Goal: Transaction & Acquisition: Register for event/course

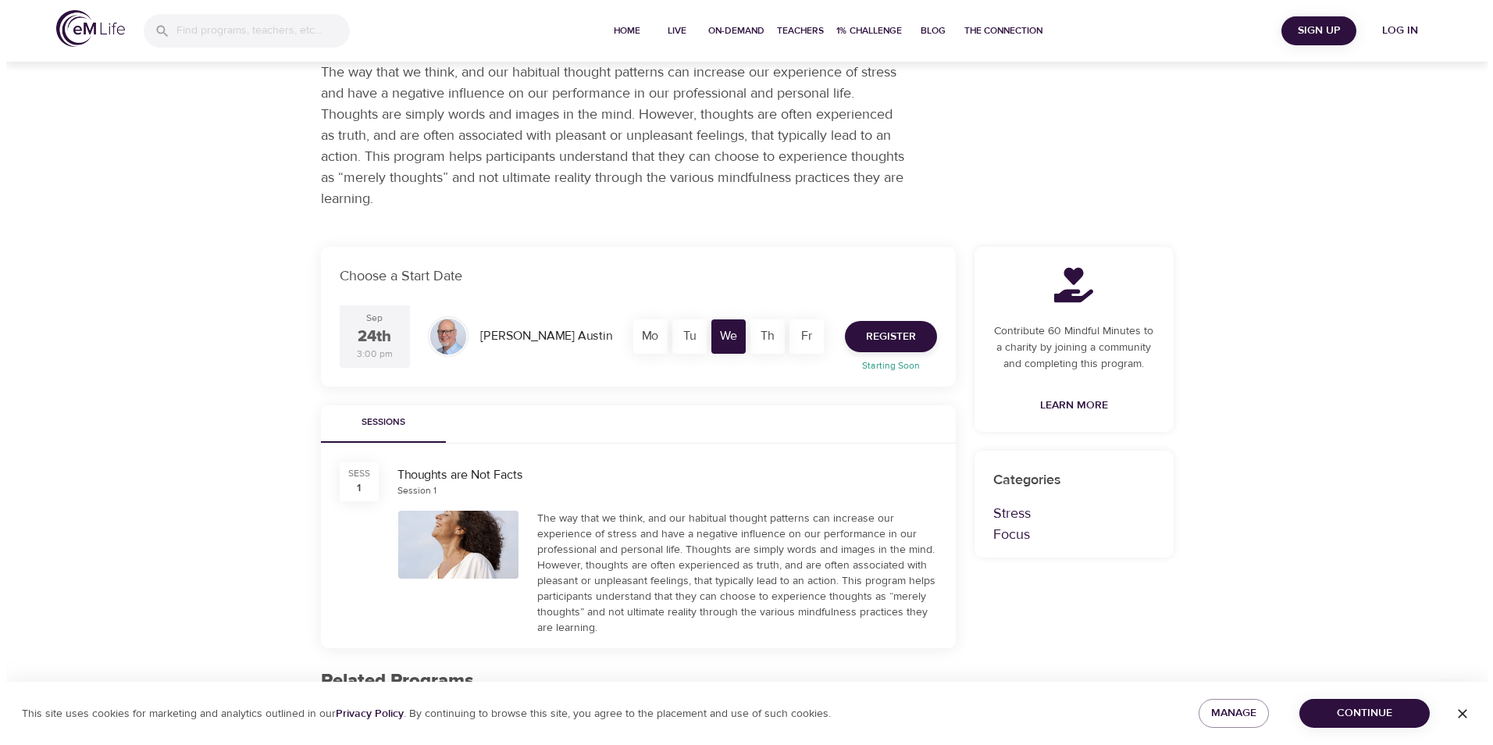
scroll to position [78, 0]
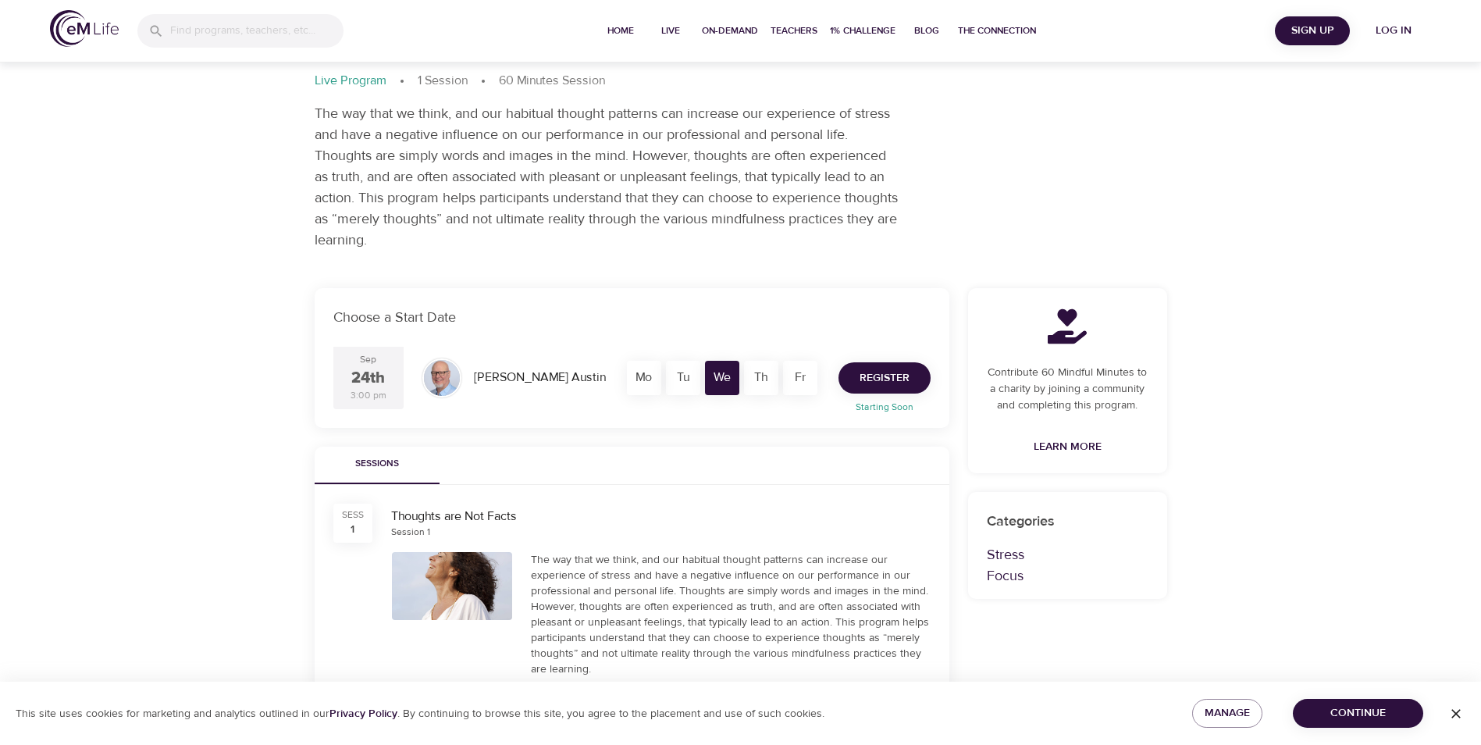
click at [883, 376] on span "Register" at bounding box center [885, 379] width 50 height 20
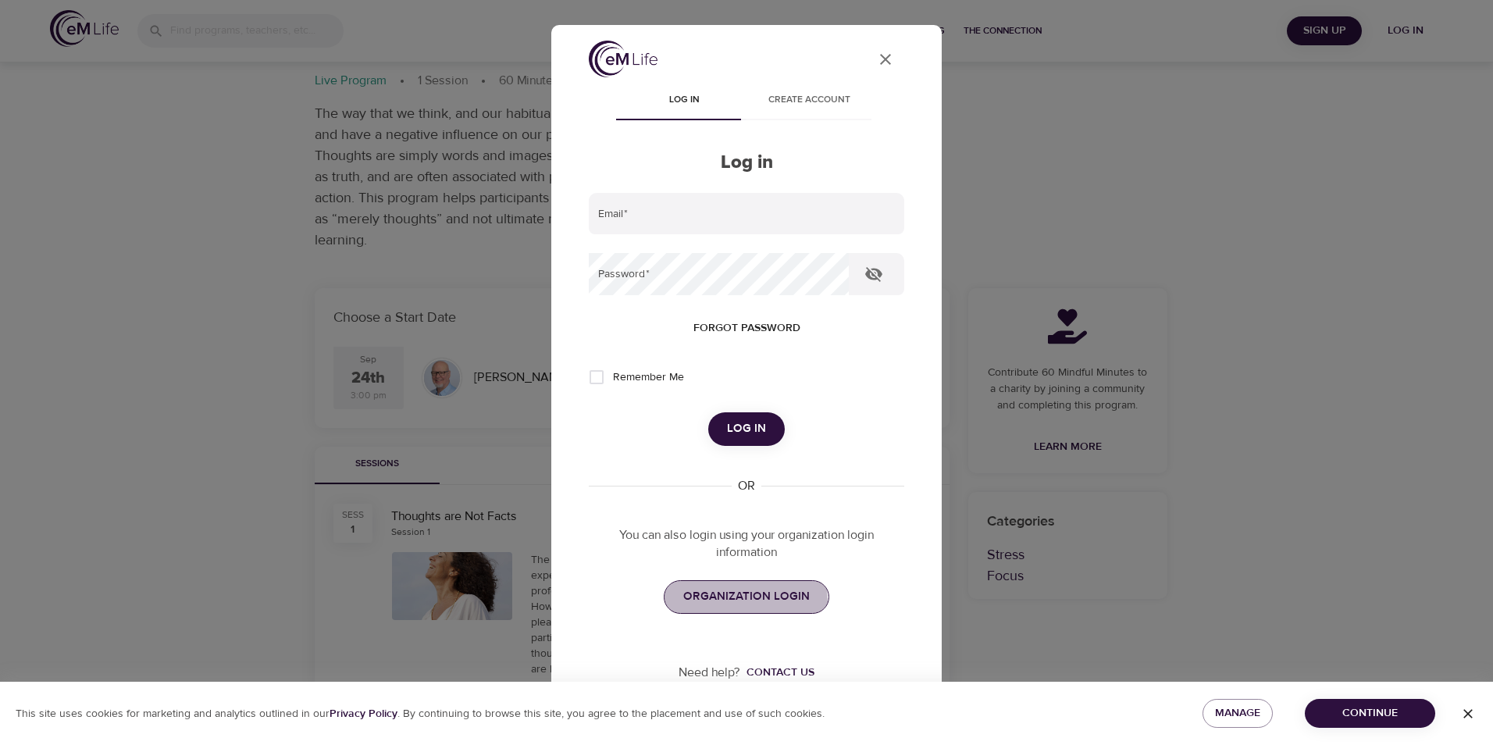
click at [707, 604] on span "ORGANIZATION LOGIN" at bounding box center [746, 596] width 127 height 20
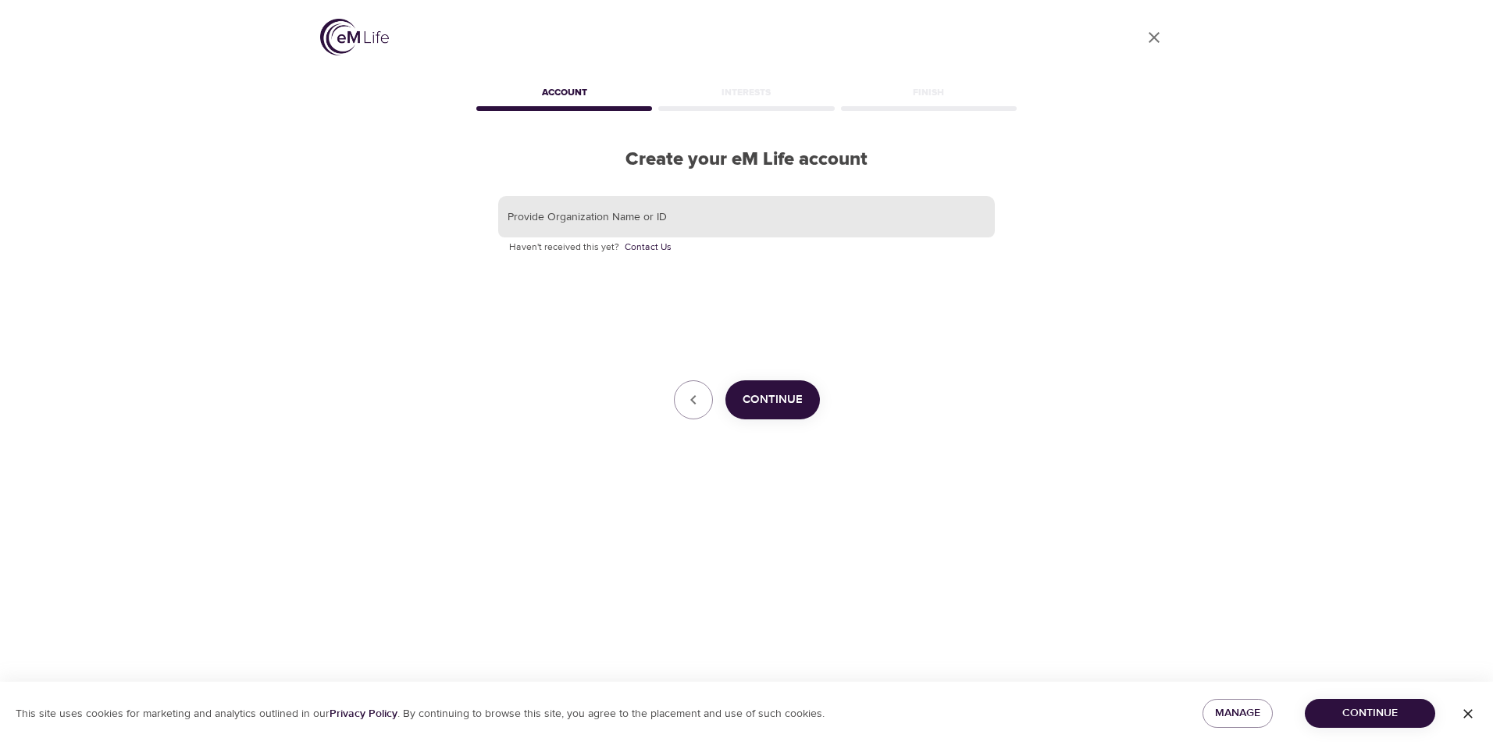
click at [635, 212] on input "text" at bounding box center [746, 217] width 497 height 42
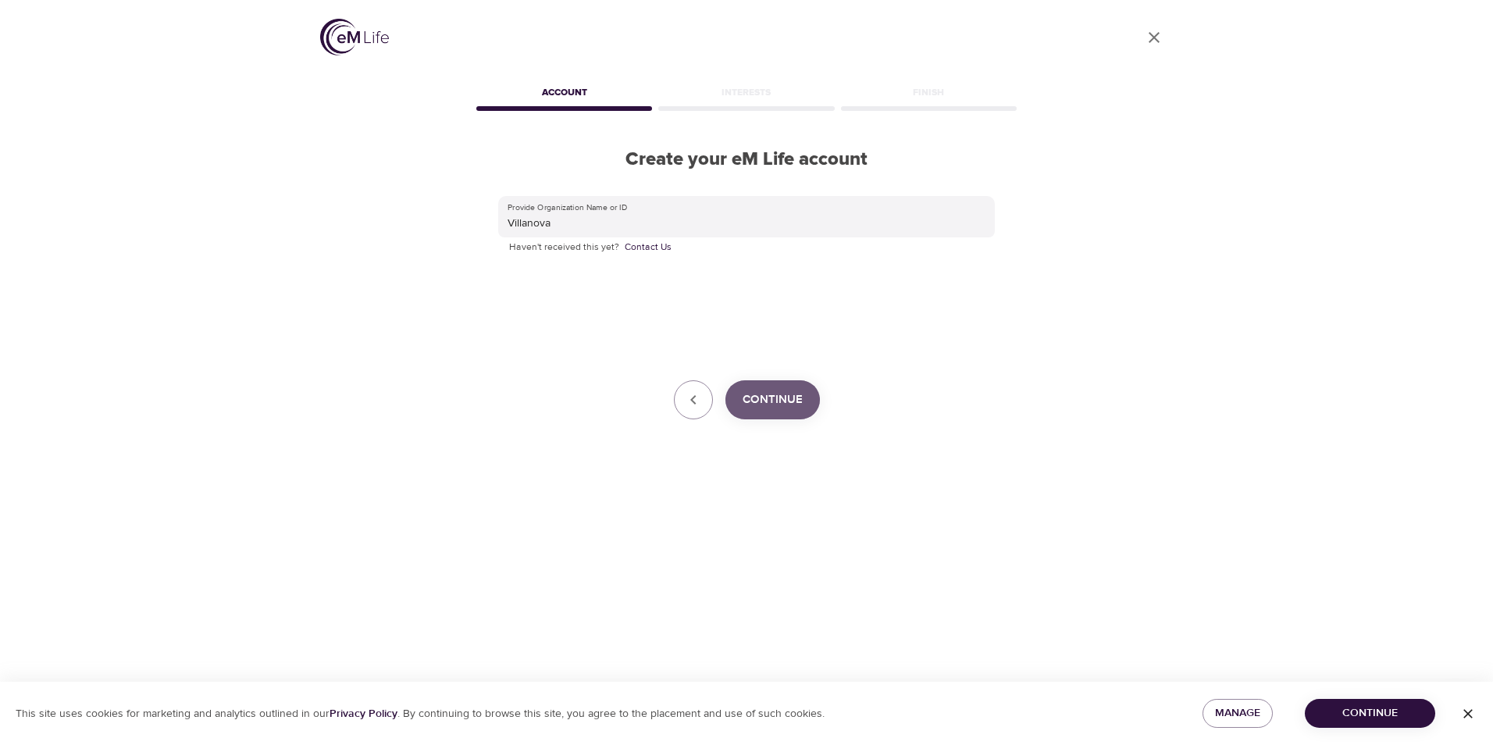
click at [806, 409] on button "Continue" at bounding box center [772, 399] width 94 height 39
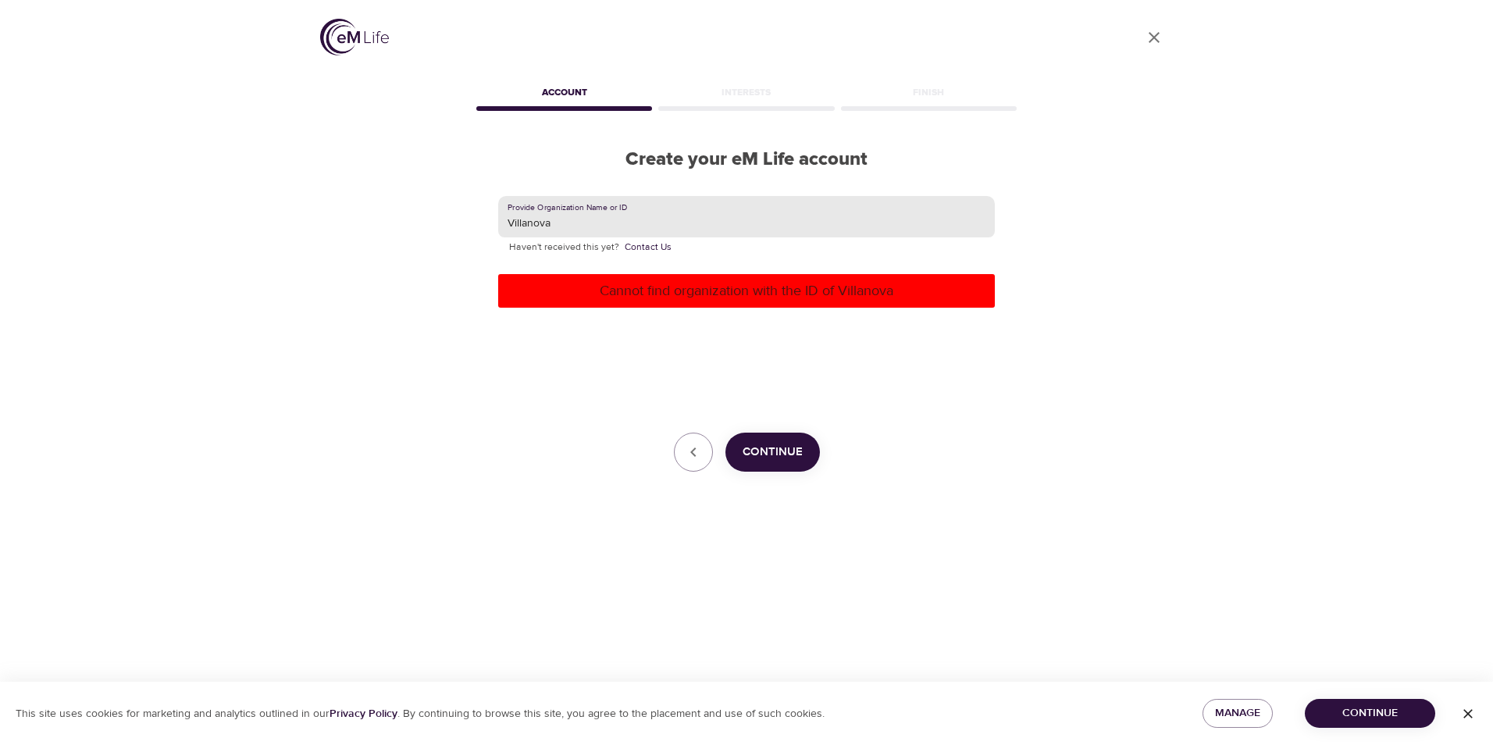
drag, startPoint x: 611, startPoint y: 226, endPoint x: 130, endPoint y: 190, distance: 483.2
click at [130, 190] on div "User Profile Account Interests Finish Create your eM Life account Provide Organ…" at bounding box center [746, 372] width 1493 height 745
type input "jcampb33"
click at [789, 447] on span "Continue" at bounding box center [773, 452] width 60 height 20
click at [1231, 713] on span "Manage" at bounding box center [1237, 714] width 45 height 20
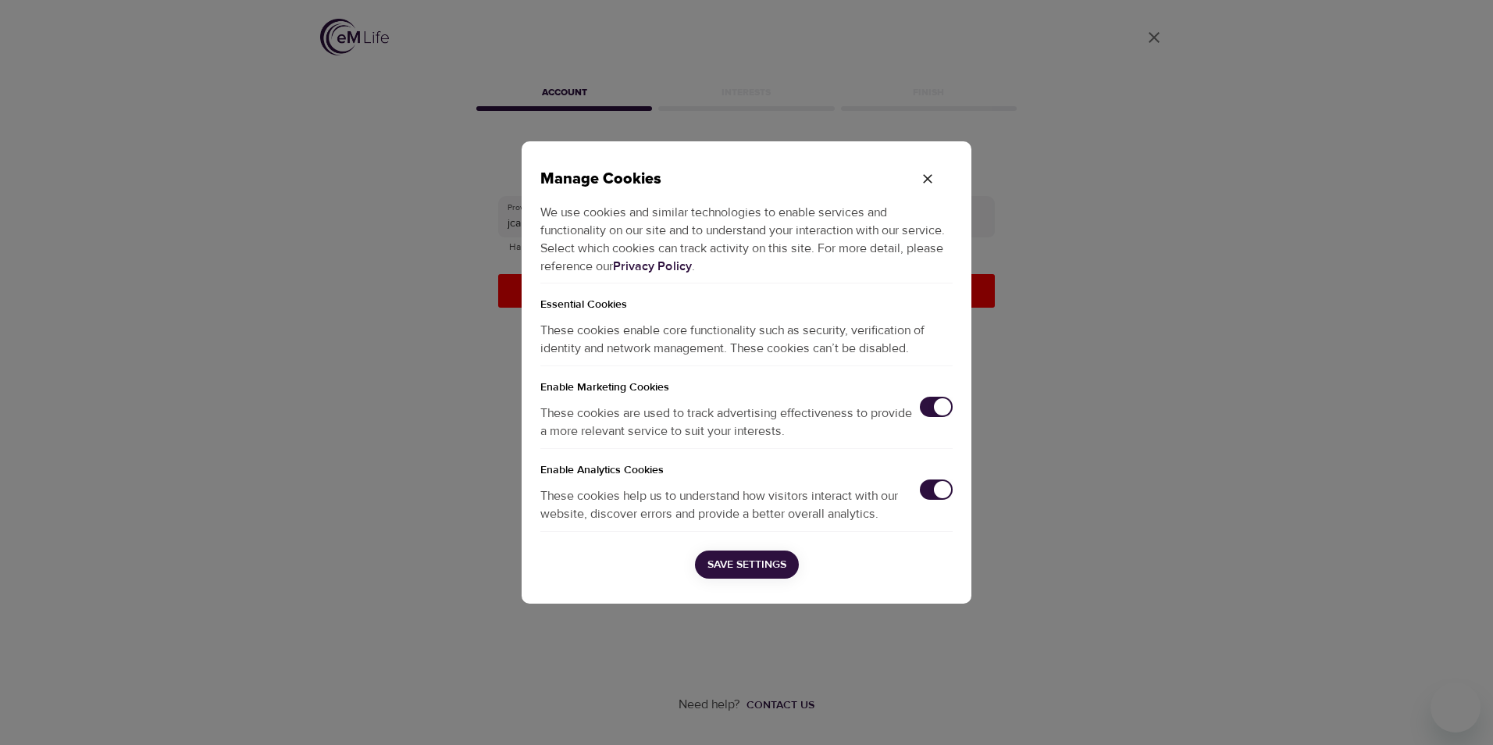
click at [921, 174] on icon "button" at bounding box center [928, 179] width 16 height 16
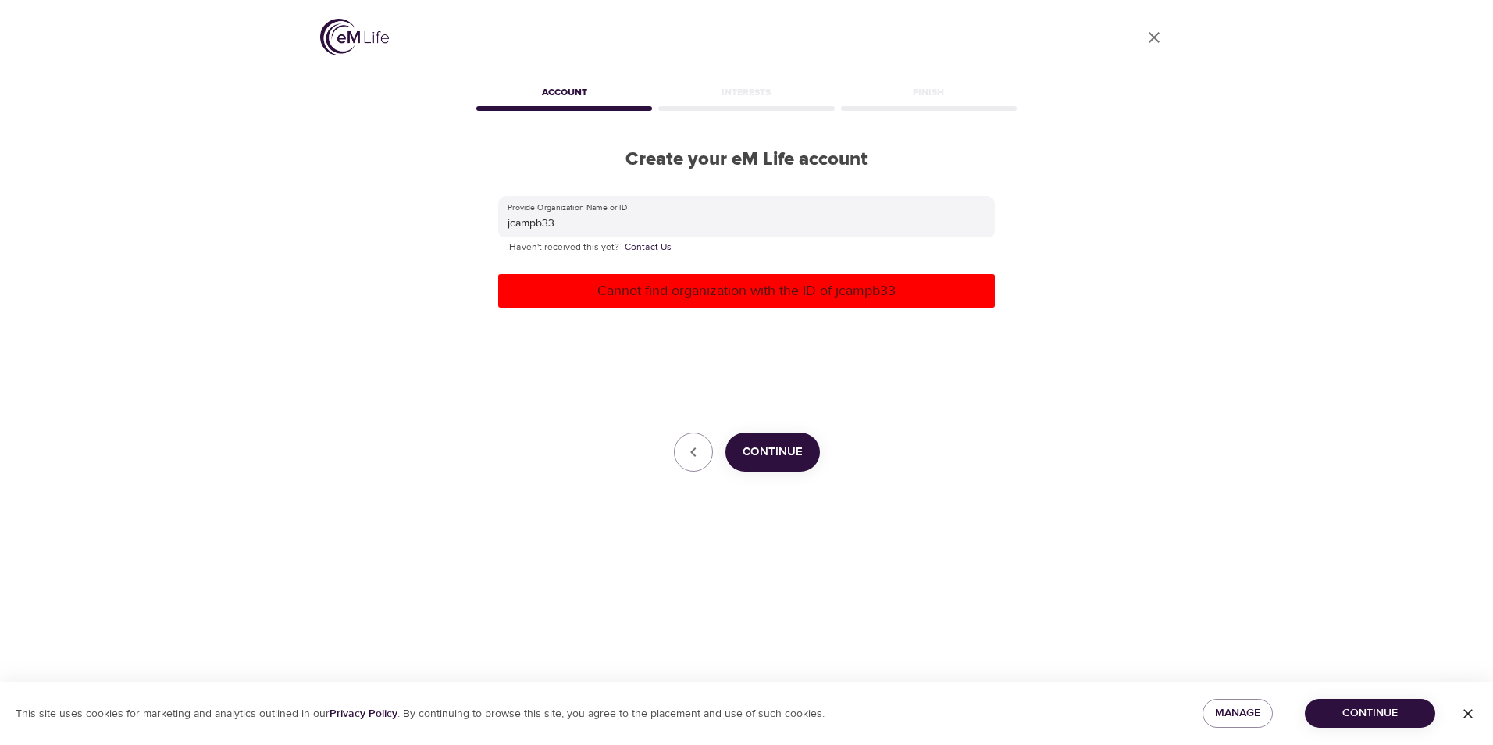
click at [1373, 729] on div "This site uses cookies for marketing and analytics outlined in our Privacy Poli…" at bounding box center [746, 713] width 1493 height 63
click at [1371, 722] on span "Continue" at bounding box center [1369, 714] width 105 height 20
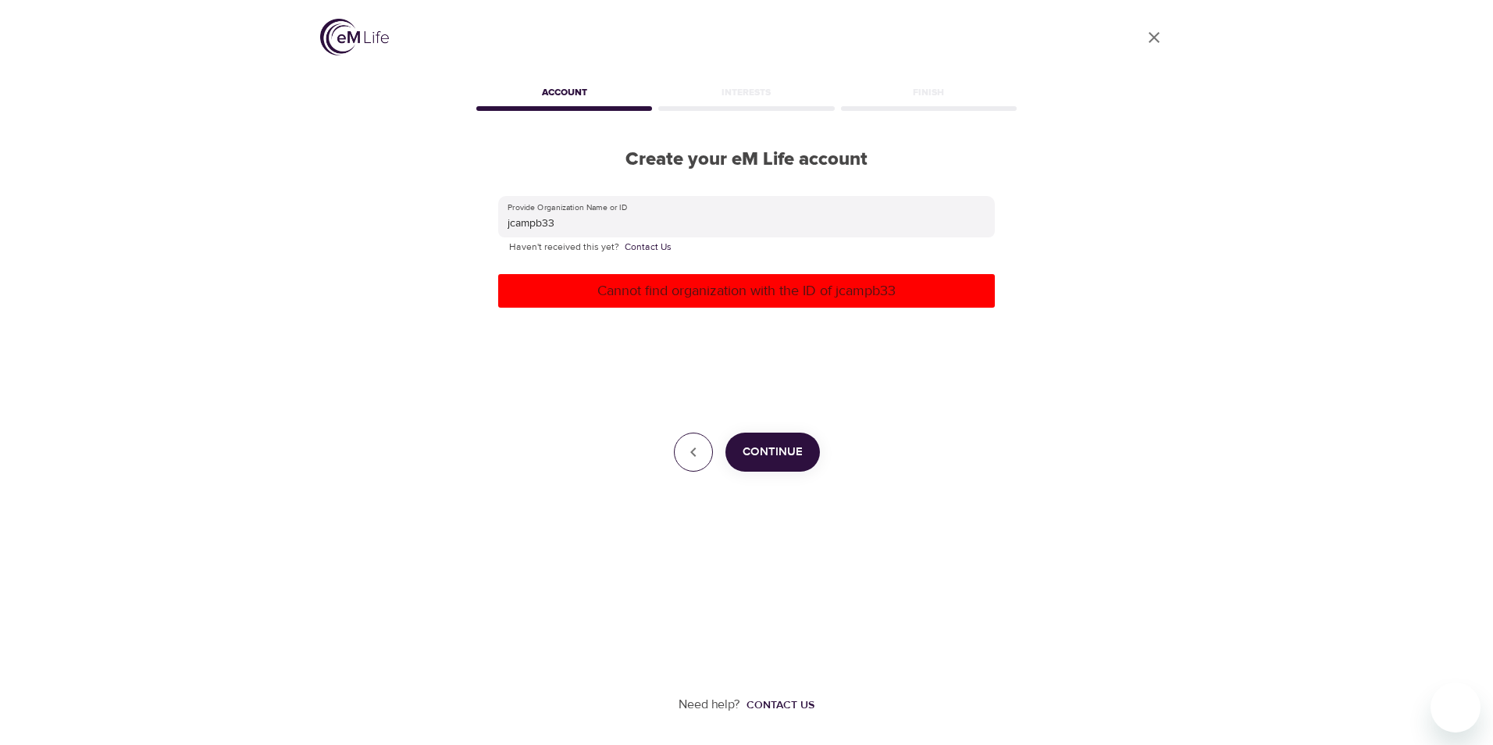
click at [677, 458] on button "button" at bounding box center [693, 452] width 39 height 39
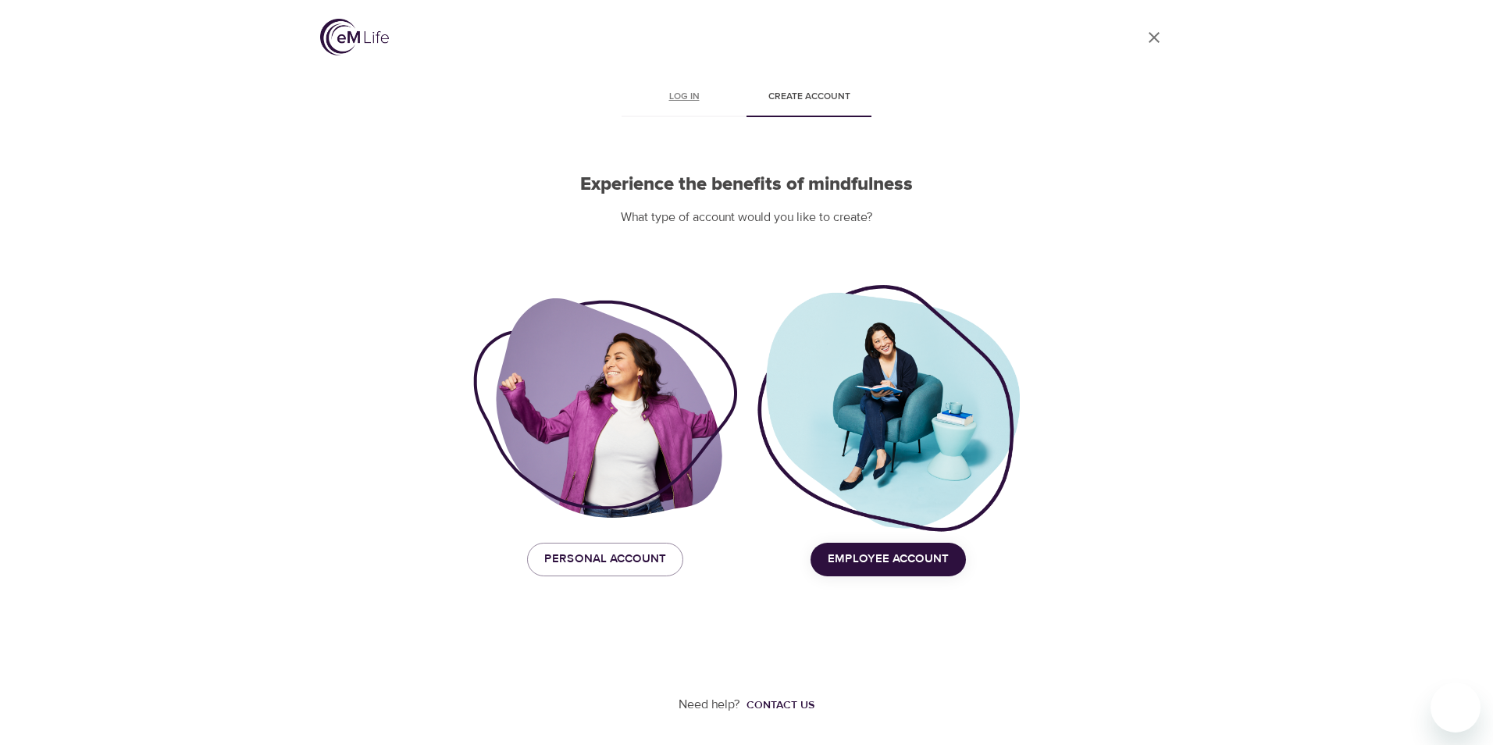
click at [682, 87] on link "Log in" at bounding box center [684, 98] width 125 height 37
